Goal: Information Seeking & Learning: Check status

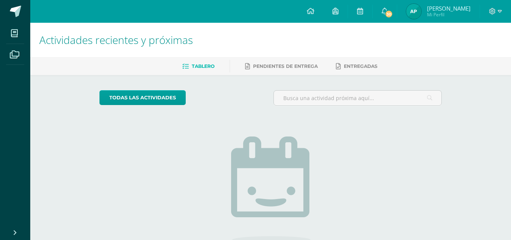
click at [422, 16] on img at bounding box center [414, 11] width 15 height 15
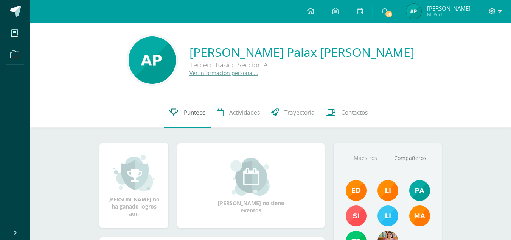
click at [194, 111] on span "Punteos" at bounding box center [195, 112] width 22 height 8
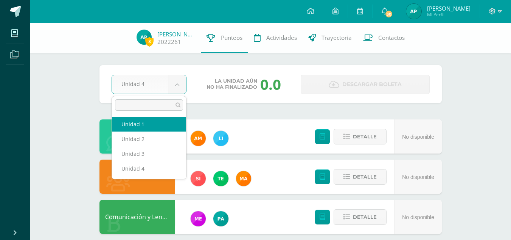
select select "Unidad 1"
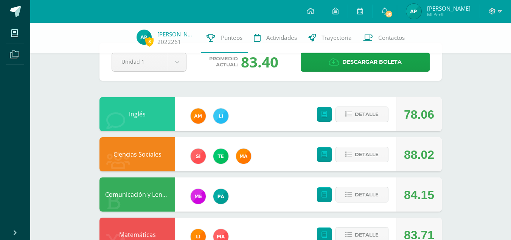
scroll to position [22, 0]
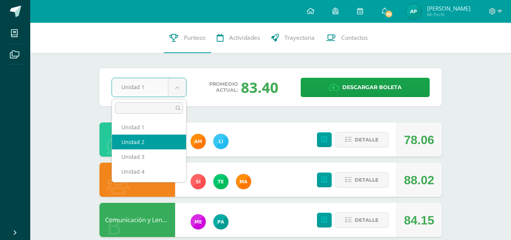
select select "Unidad 2"
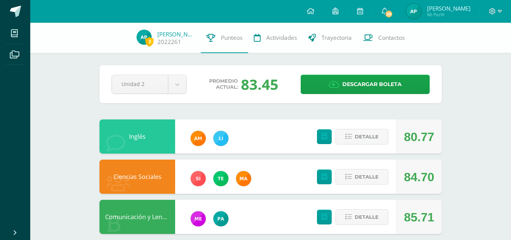
click at [236, 91] on div "Promedio actual: 83.45" at bounding box center [244, 84] width 102 height 20
click at [210, 99] on div "Pendiente Unidad 2 Unidad 1 Unidad 2 Unidad 3 Unidad 4 Promedio actual: 83.45 D…" at bounding box center [271, 84] width 343 height 38
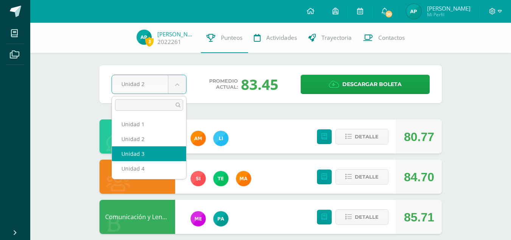
select select "Unidad 3"
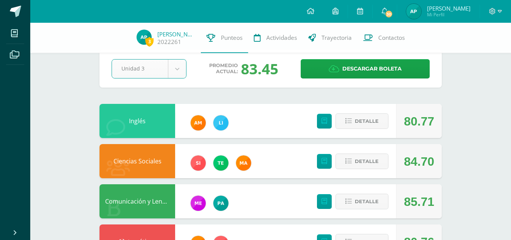
scroll to position [16, 0]
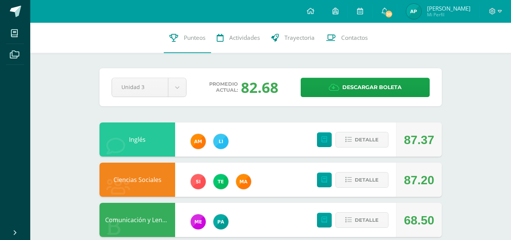
drag, startPoint x: 468, startPoint y: 57, endPoint x: 505, endPoint y: 87, distance: 47.4
click at [185, 103] on div "Pendiente Unidad 3 Unidad 1 Unidad 2 Unidad 3 Unidad 4 Promedio actual: 82.68 D…" at bounding box center [271, 87] width 343 height 38
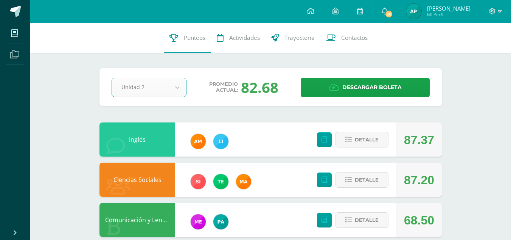
select select "Unidad 2"
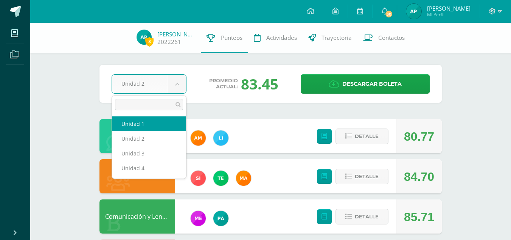
select select "Unidad 1"
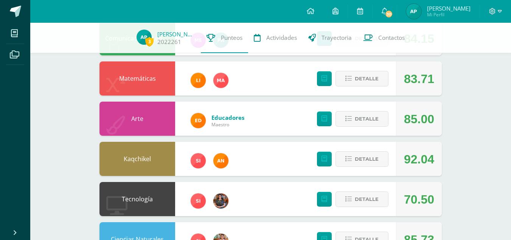
scroll to position [290, 0]
